Goal: Task Accomplishment & Management: Manage account settings

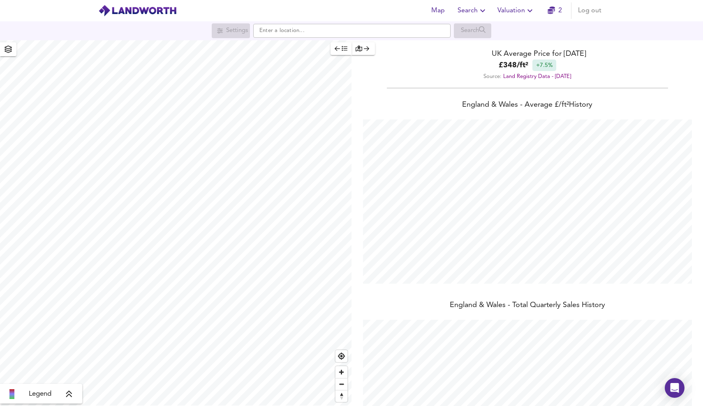
scroll to position [406, 703]
click at [515, 11] on span "Valuation" at bounding box center [515, 11] width 37 height 12
click at [521, 43] on li "Valuation Report History" at bounding box center [516, 44] width 98 height 15
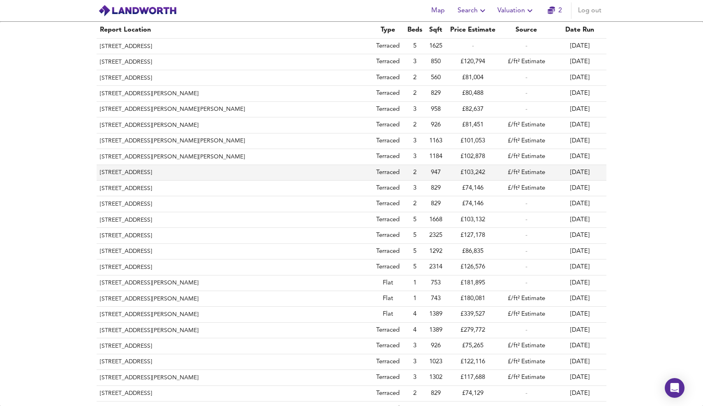
click at [183, 166] on th "[STREET_ADDRESS]" at bounding box center [234, 173] width 275 height 16
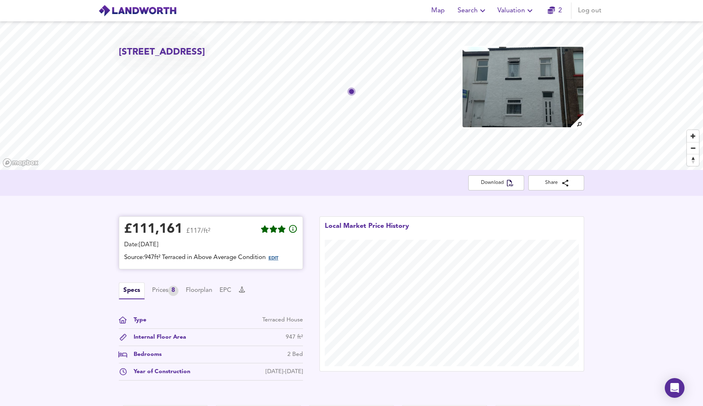
click at [277, 258] on span "EDIT" at bounding box center [273, 258] width 10 height 5
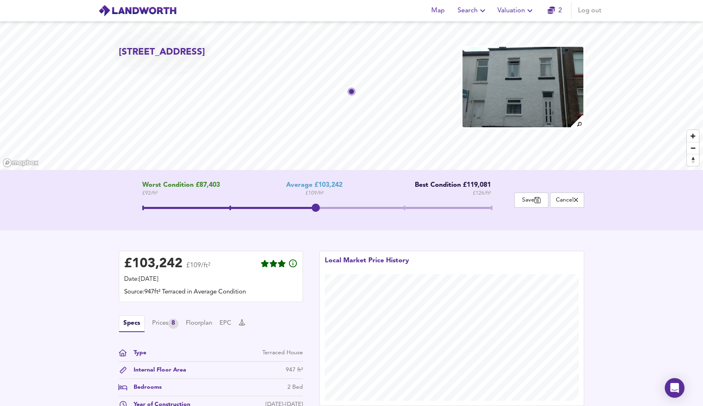
click at [401, 206] on span at bounding box center [316, 209] width 349 height 15
click at [318, 210] on span at bounding box center [316, 209] width 349 height 15
click at [404, 205] on span at bounding box center [316, 209] width 349 height 15
click at [531, 198] on span "Save" at bounding box center [531, 200] width 25 height 8
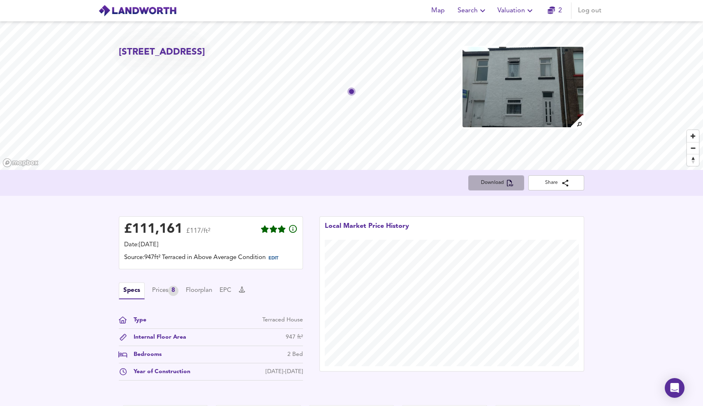
click at [510, 183] on icon "button" at bounding box center [510, 183] width 7 height 7
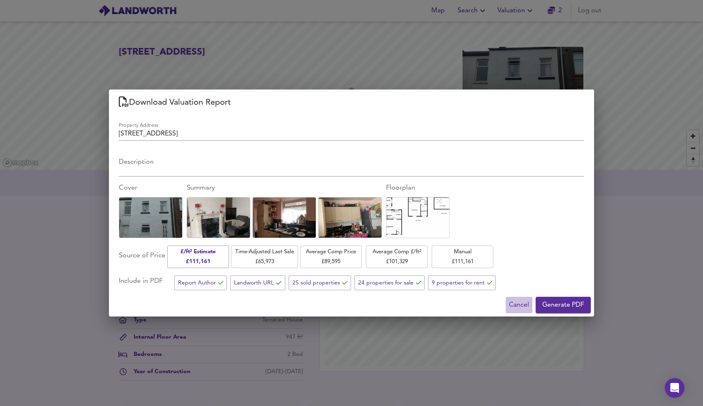
click at [517, 309] on span "Cancel" at bounding box center [519, 306] width 20 height 12
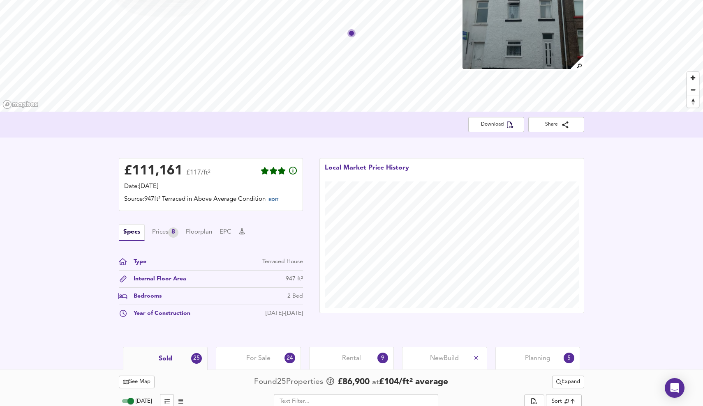
scroll to position [56, 0]
